Goal: Information Seeking & Learning: Understand process/instructions

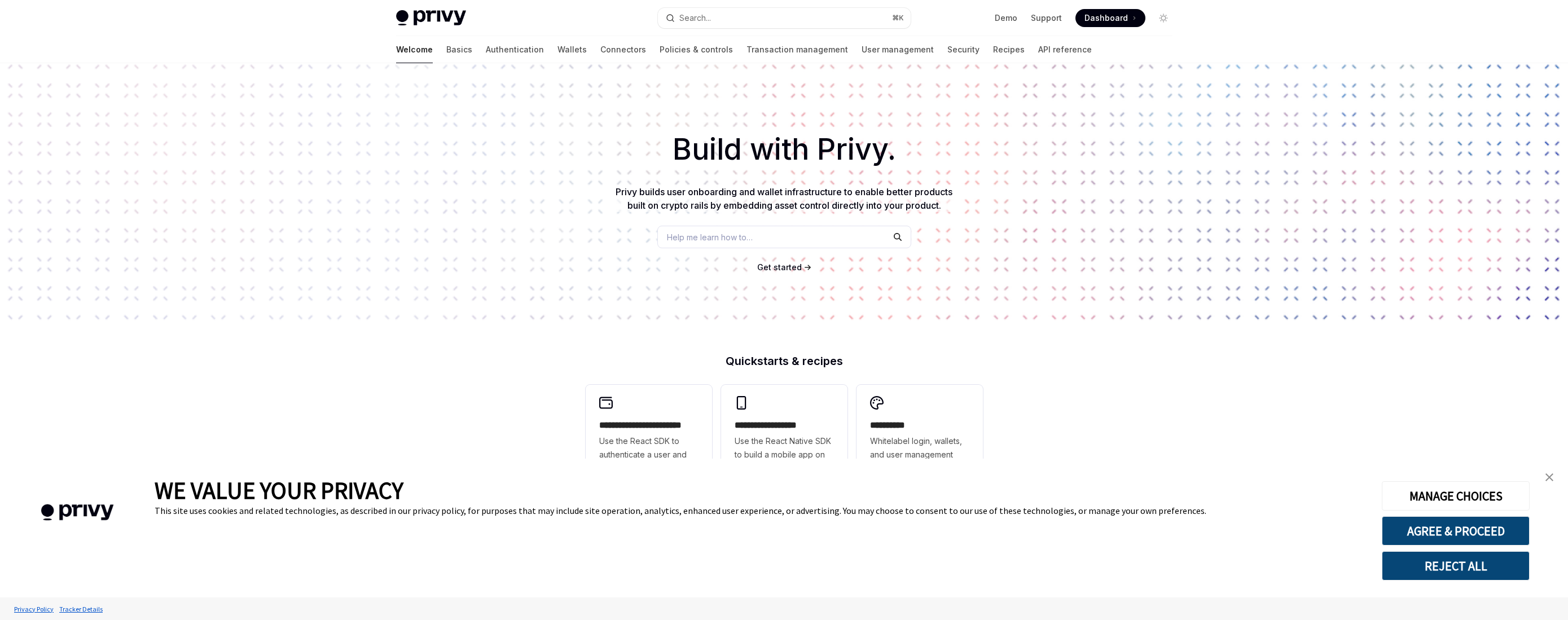
click at [391, 50] on div "Welcome Basics Authentication Wallets Connectors Policies & controls Transactio…" at bounding box center [784, 50] width 831 height 27
click at [1015, 17] on link "Demo" at bounding box center [1006, 18] width 23 height 11
click at [447, 50] on link "Basics" at bounding box center [459, 50] width 26 height 27
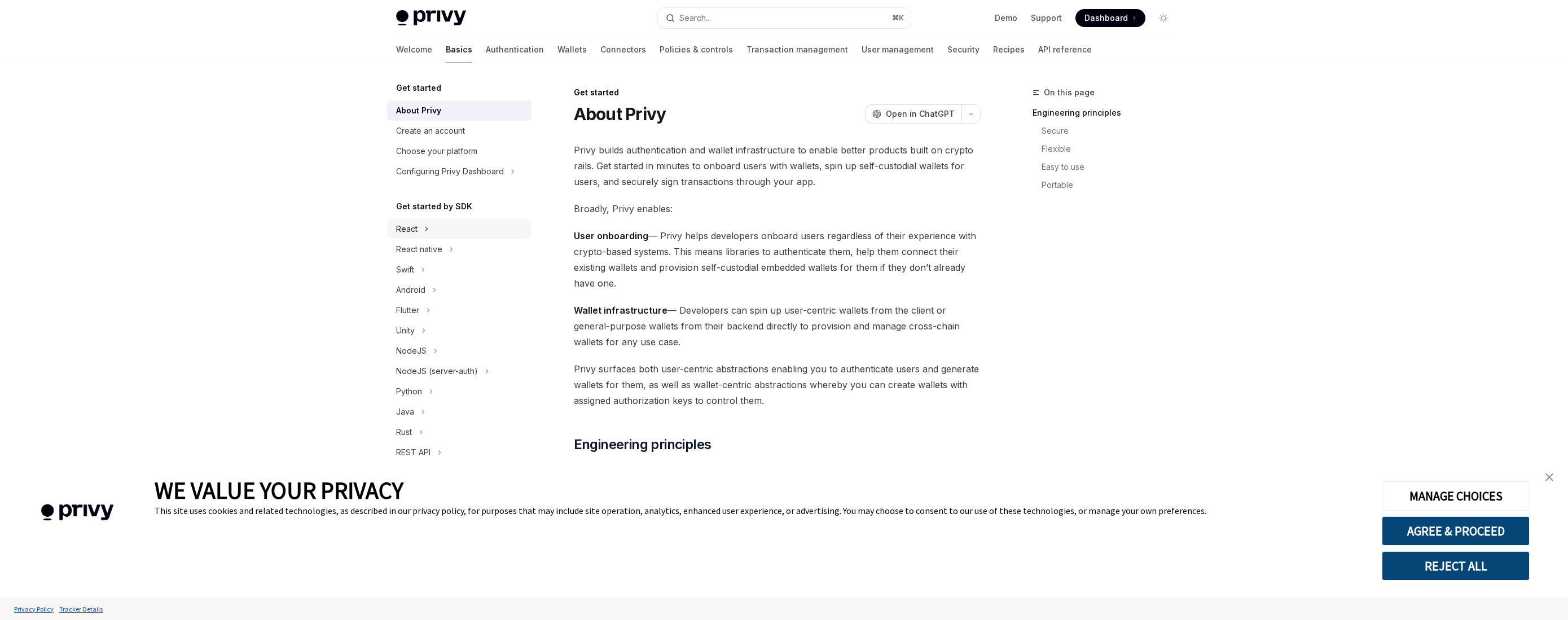
click at [412, 224] on div "React" at bounding box center [407, 230] width 22 height 13
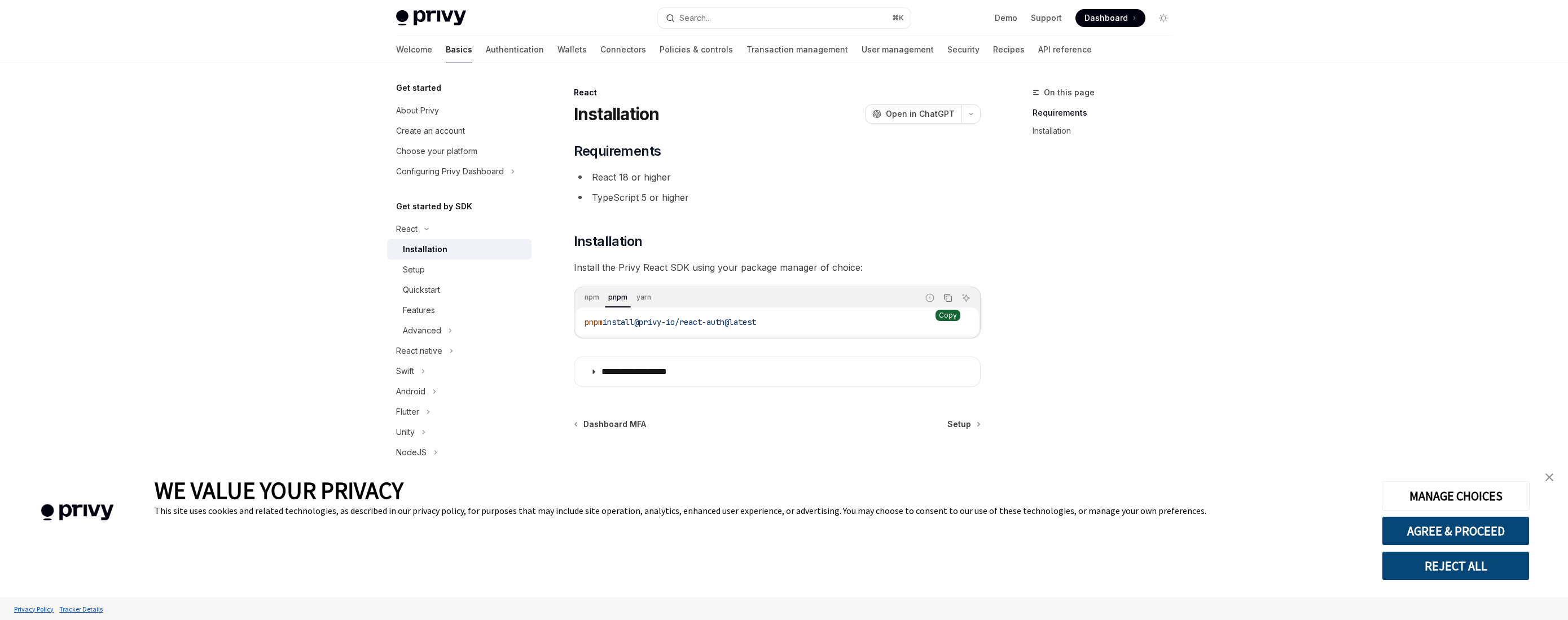
click at [951, 296] on icon "Copy the contents from the code block" at bounding box center [948, 299] width 6 height 6
click at [697, 370] on summary "**********" at bounding box center [777, 371] width 406 height 30
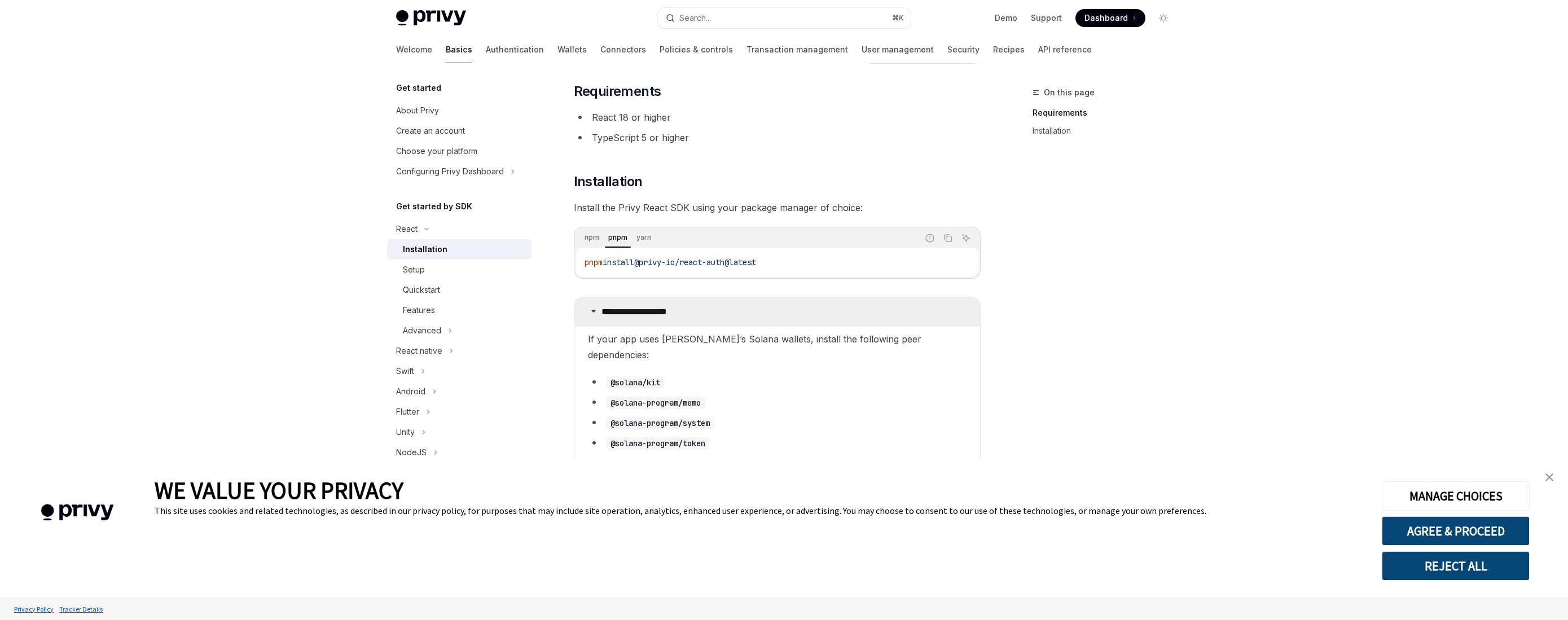
scroll to position [50, 0]
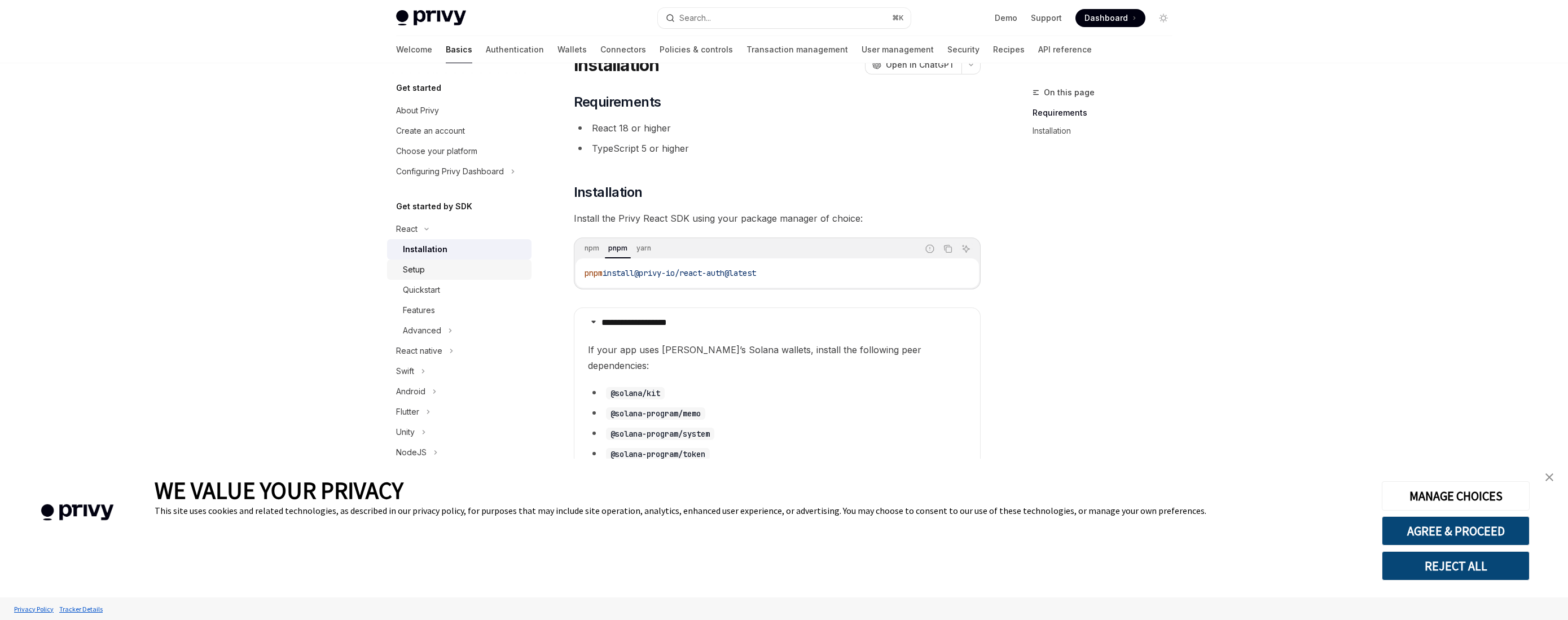
click at [431, 271] on div "Setup" at bounding box center [464, 270] width 122 height 13
type textarea "*"
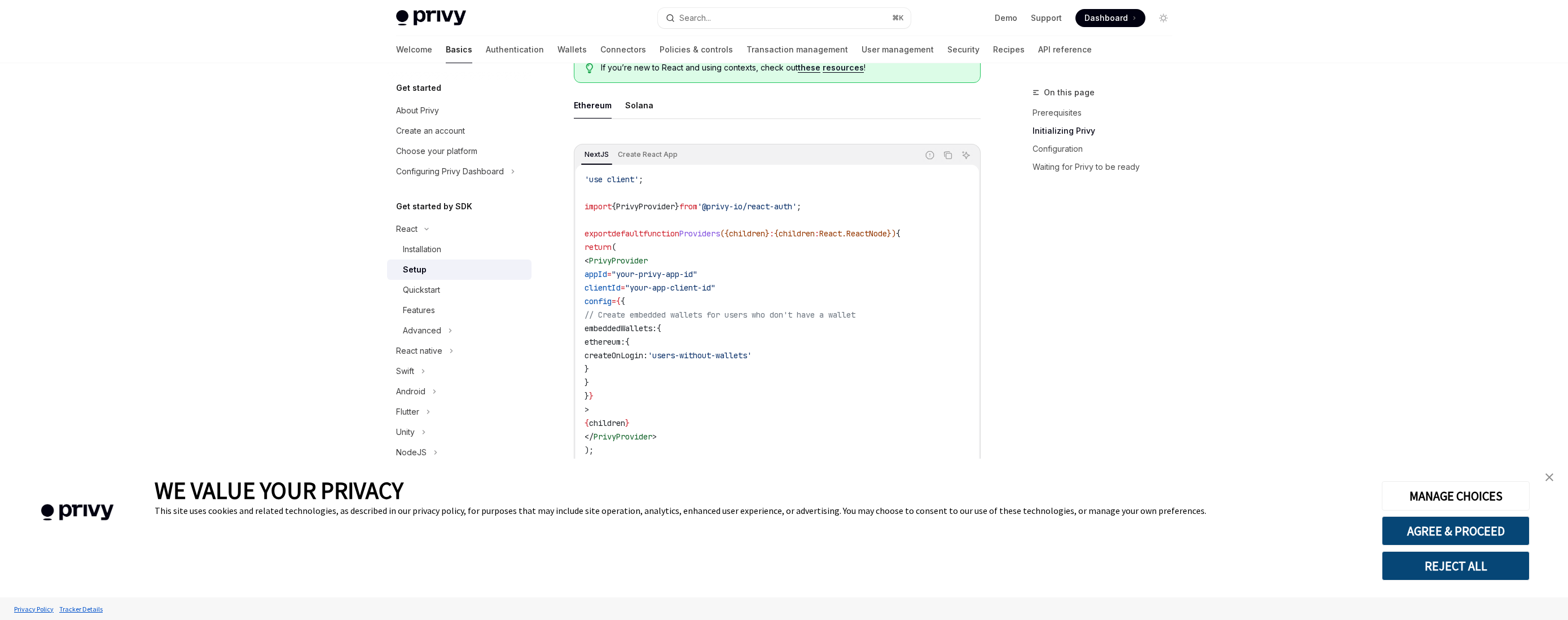
scroll to position [324, 0]
